Goal: Transaction & Acquisition: Book appointment/travel/reservation

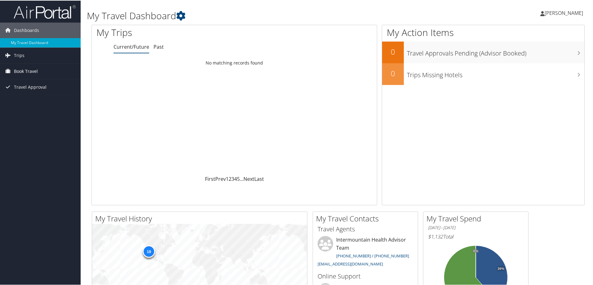
click at [41, 70] on link "Book Travel" at bounding box center [40, 70] width 81 height 15
click at [48, 101] on link "Book/Manage Online Trips" at bounding box center [40, 101] width 81 height 9
click at [38, 70] on link "Book Travel" at bounding box center [40, 70] width 81 height 15
click at [34, 101] on link "Book/Manage Online Trips" at bounding box center [40, 101] width 81 height 9
click at [49, 101] on link "Book/Manage Online Trips" at bounding box center [40, 101] width 81 height 9
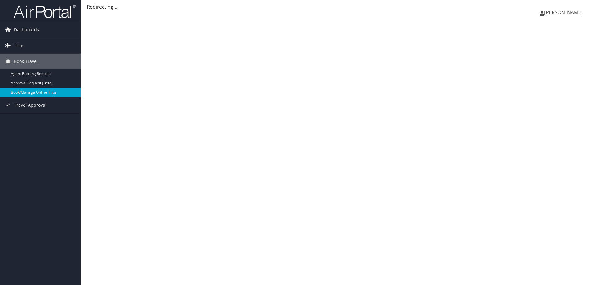
click at [51, 91] on link "Book/Manage Online Trips" at bounding box center [40, 92] width 81 height 9
